Goal: Task Accomplishment & Management: Use online tool/utility

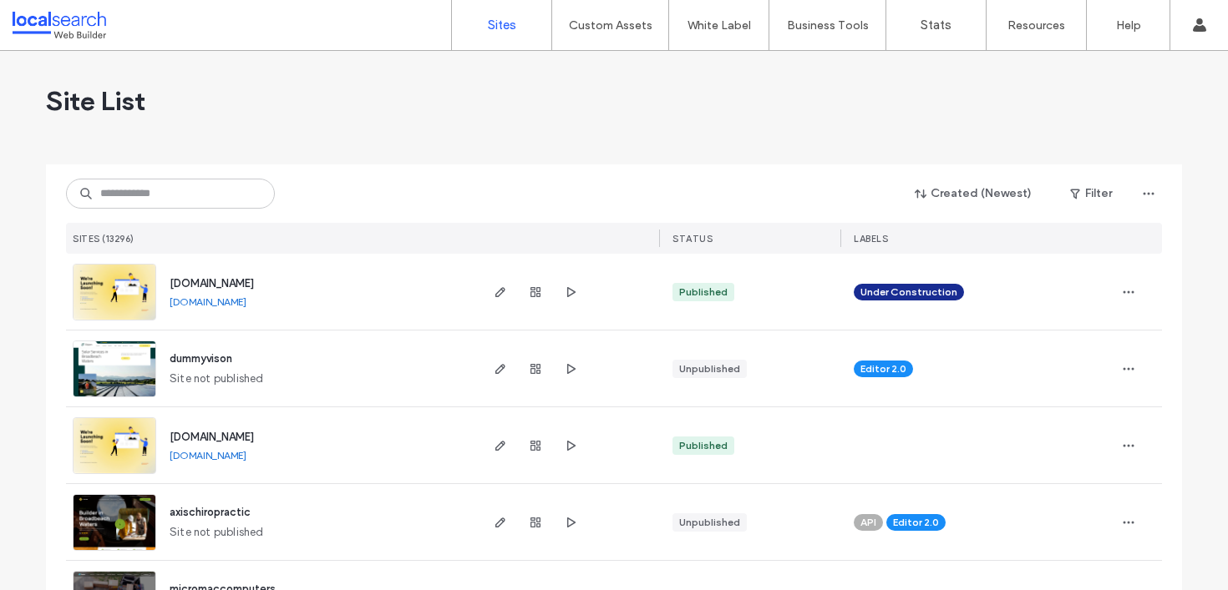
click at [241, 213] on div "Created (Newest) Filter SITES (13296) STATUS LABELS" at bounding box center [614, 209] width 1096 height 89
click at [230, 202] on input at bounding box center [170, 194] width 209 height 30
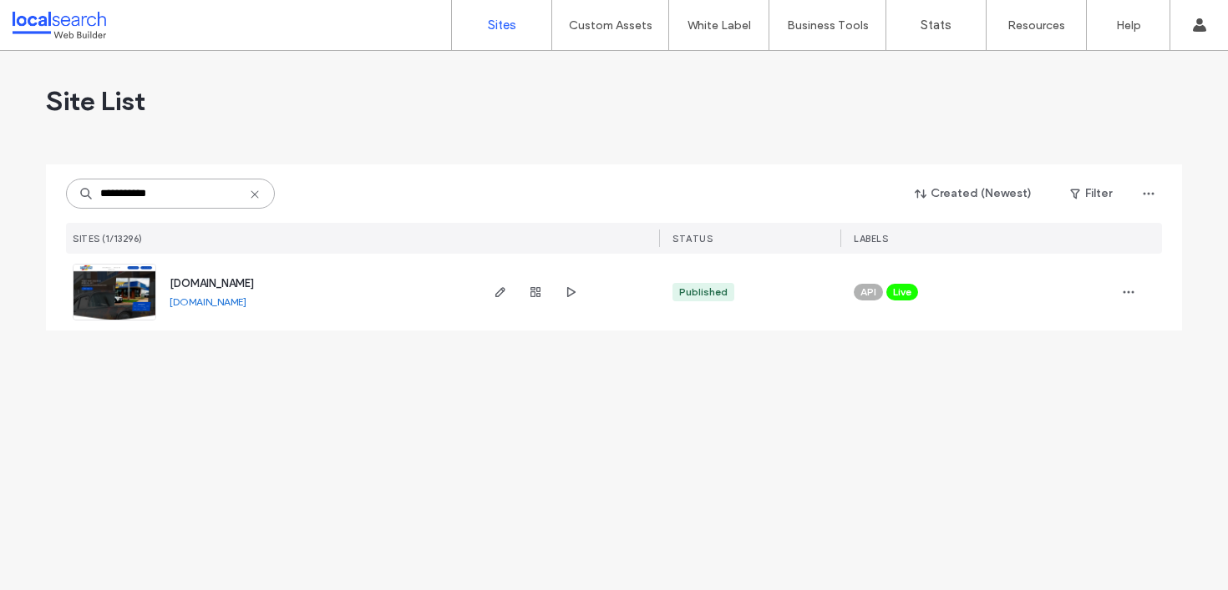
type input "**********"
click at [243, 280] on span "[DOMAIN_NAME]" at bounding box center [212, 283] width 84 height 13
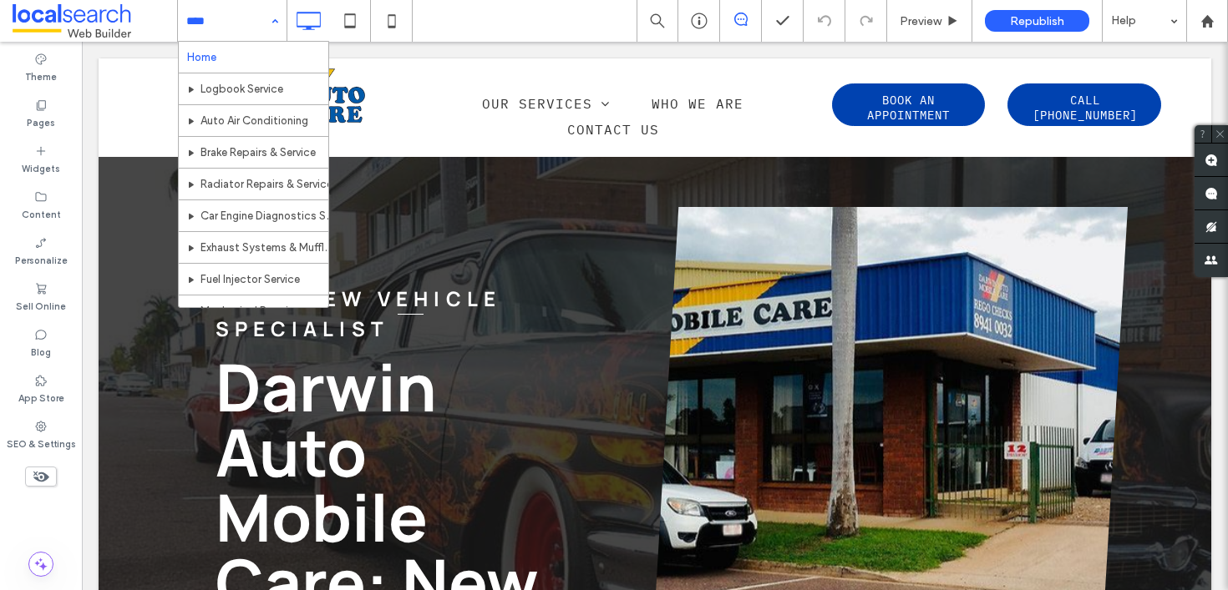
drag, startPoint x: 205, startPoint y: 33, endPoint x: 125, endPoint y: 2, distance: 85.2
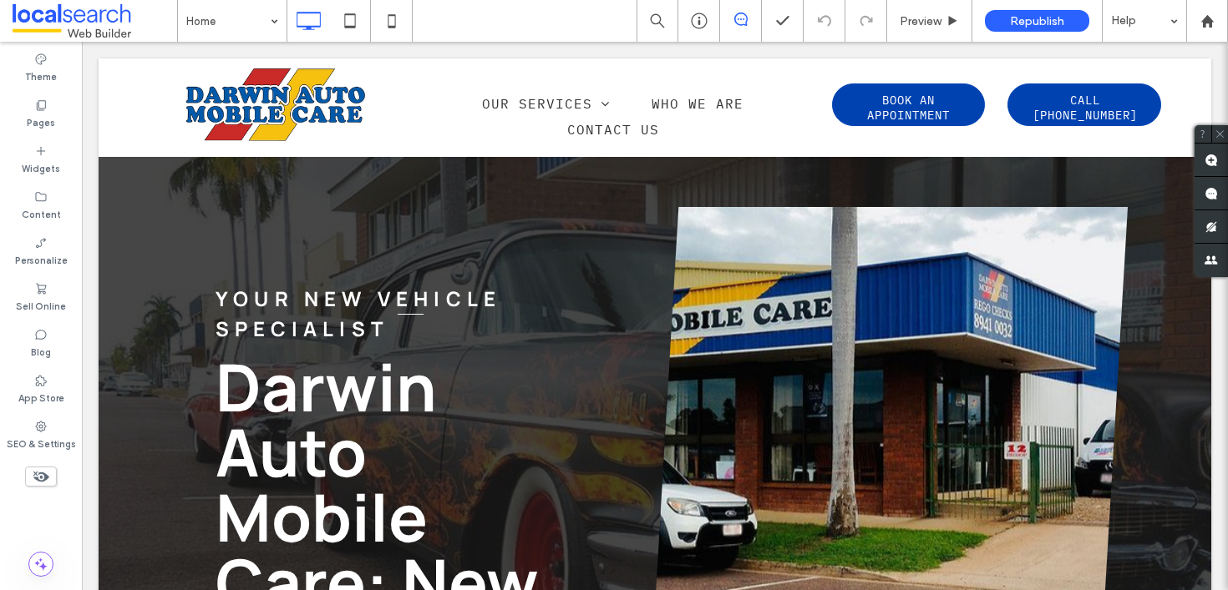
click at [276, 23] on div "Home" at bounding box center [232, 21] width 109 height 42
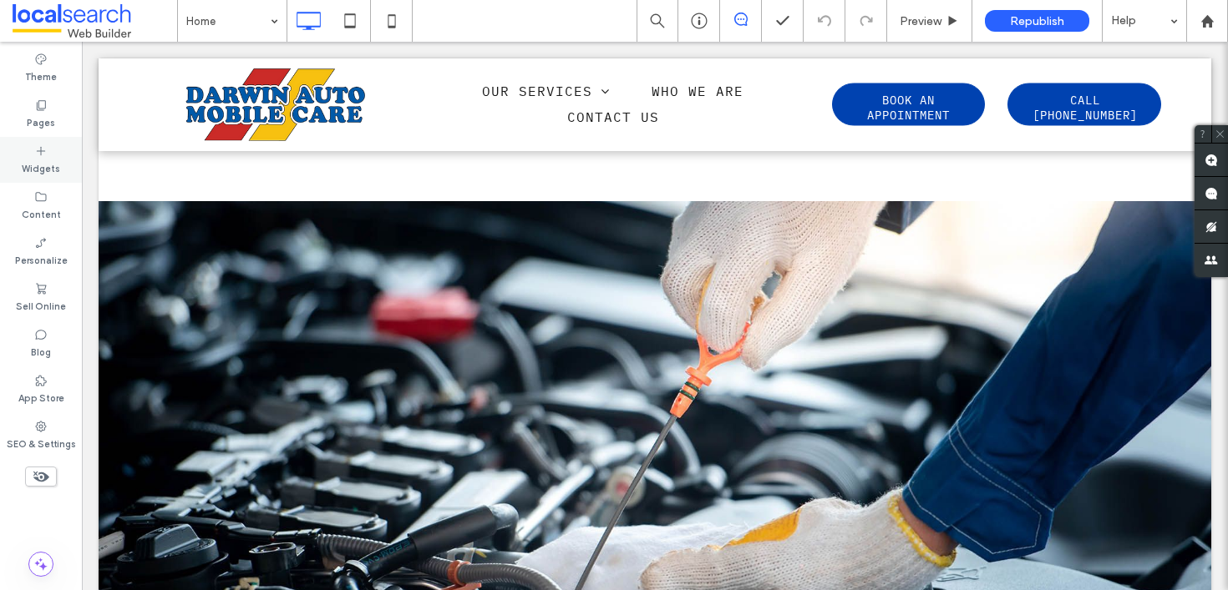
scroll to position [1707, 0]
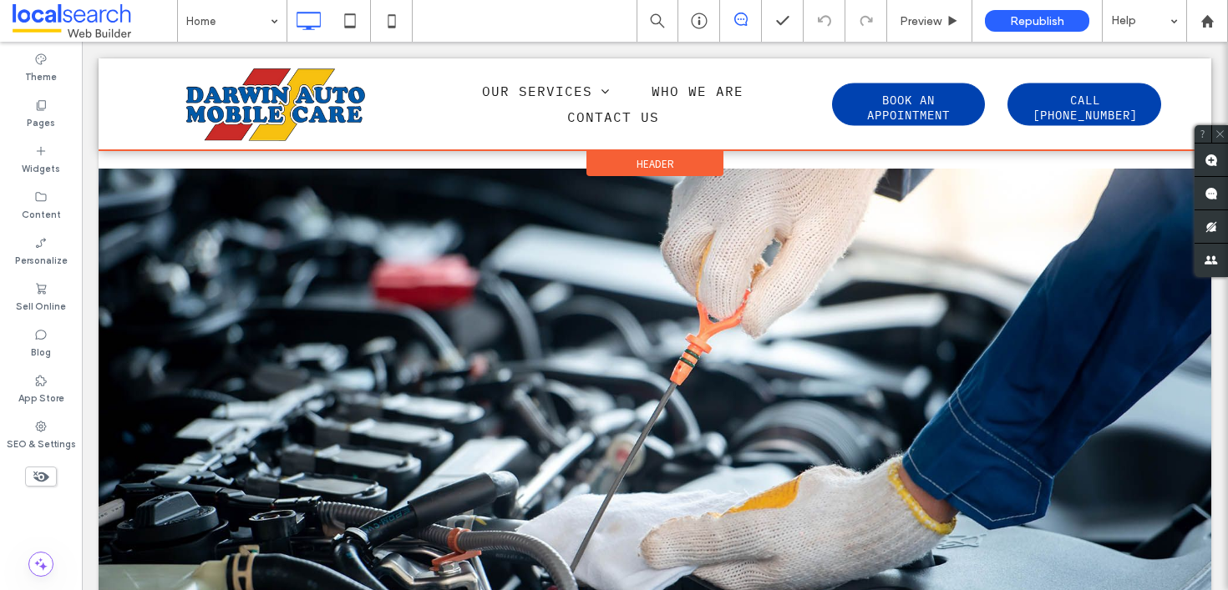
click at [512, 88] on div at bounding box center [655, 104] width 1113 height 92
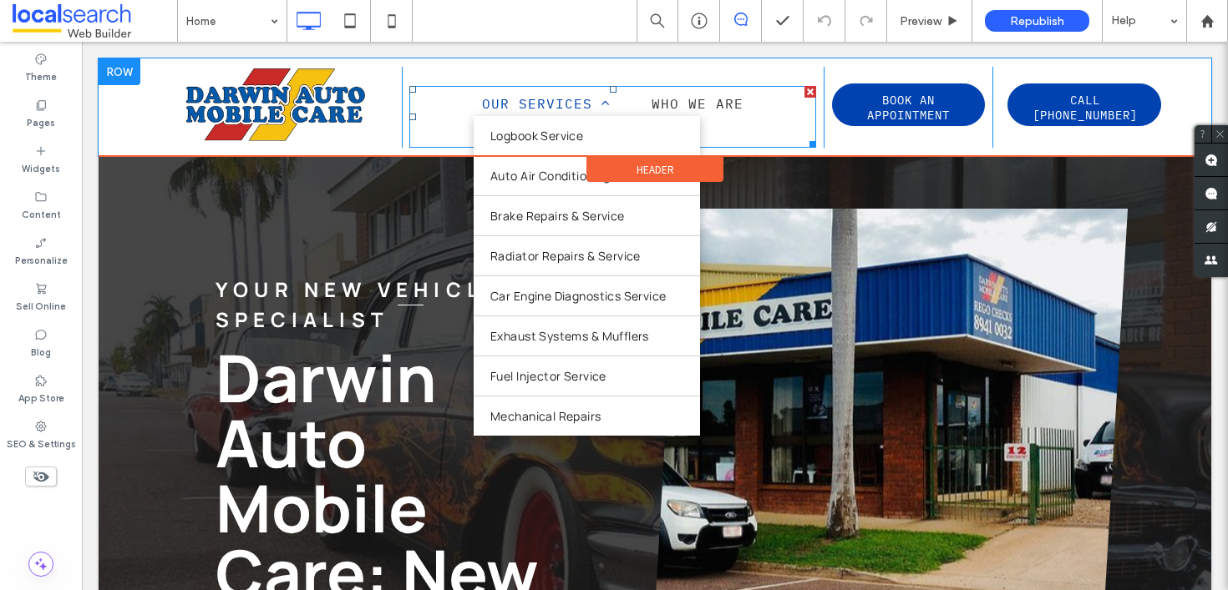
scroll to position [0, 0]
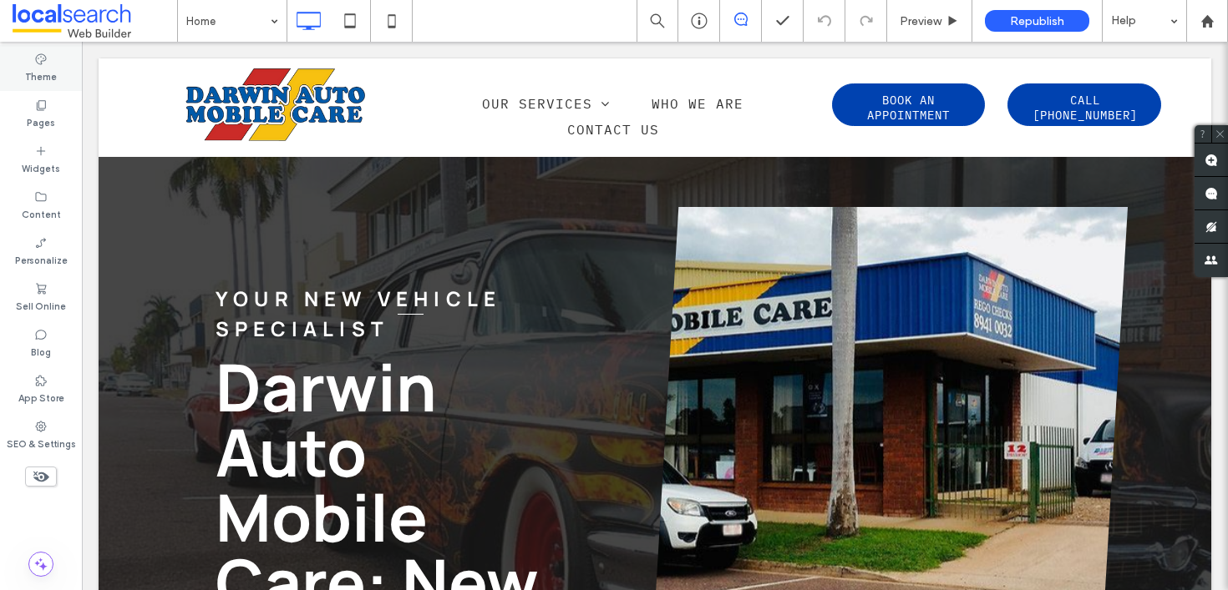
click at [39, 89] on div "Theme" at bounding box center [41, 68] width 82 height 46
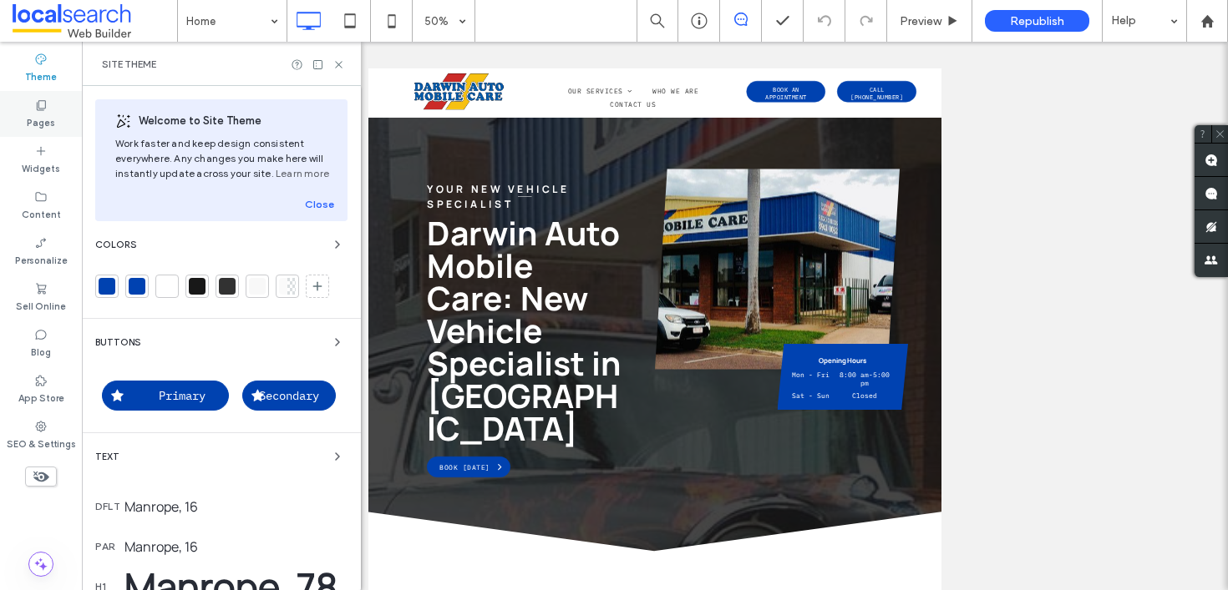
click at [40, 104] on icon at bounding box center [40, 105] width 13 height 13
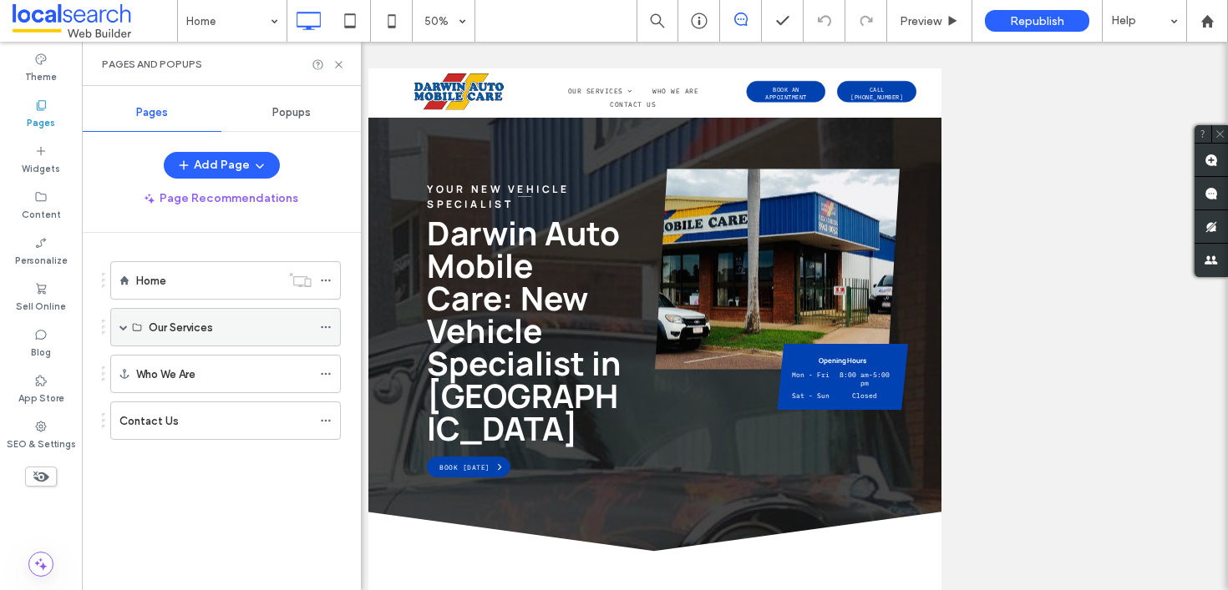
click at [120, 320] on span at bounding box center [123, 327] width 8 height 37
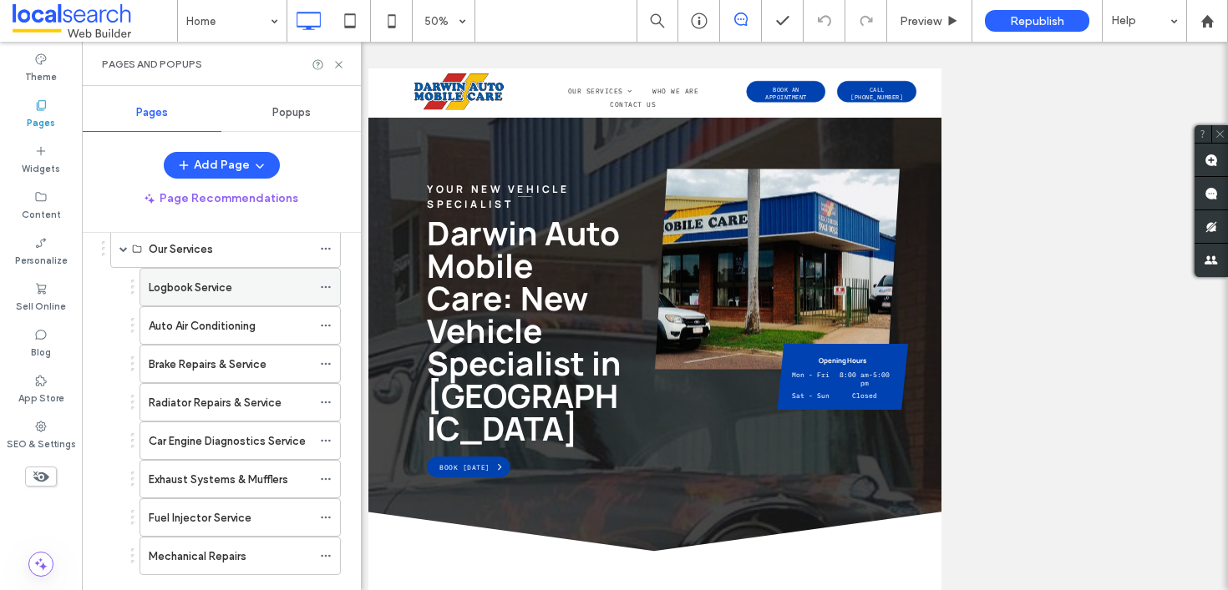
scroll to position [63, 0]
